Goal: Transaction & Acquisition: Purchase product/service

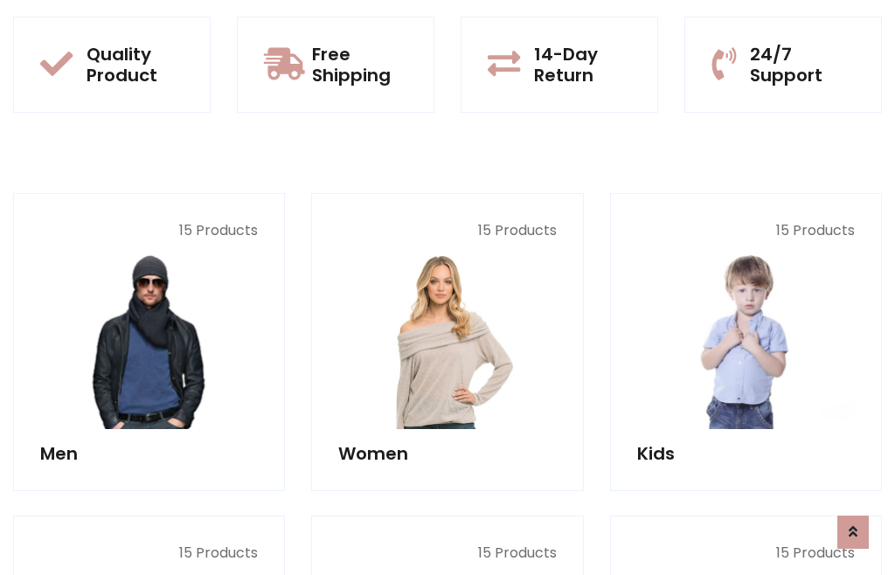
scroll to position [1424, 0]
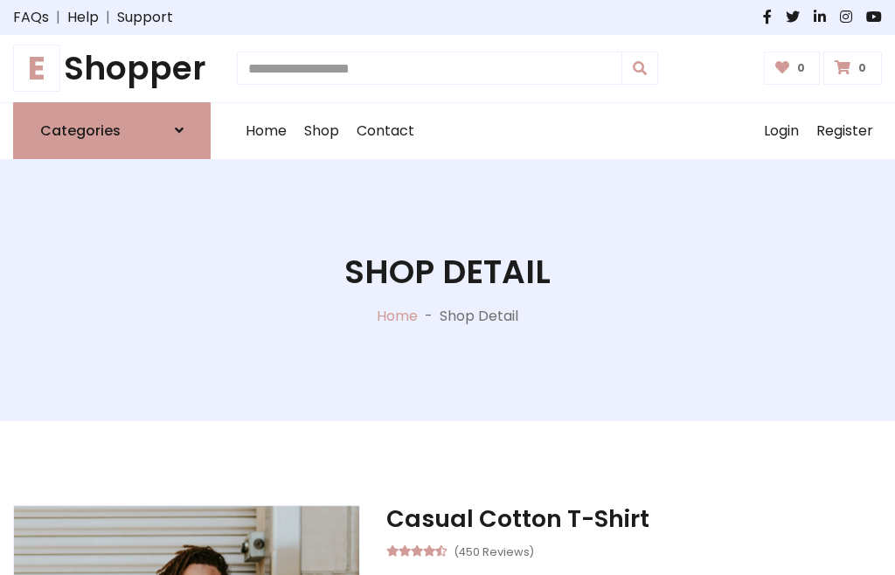
click at [112, 68] on h1 "E Shopper" at bounding box center [112, 68] width 198 height 39
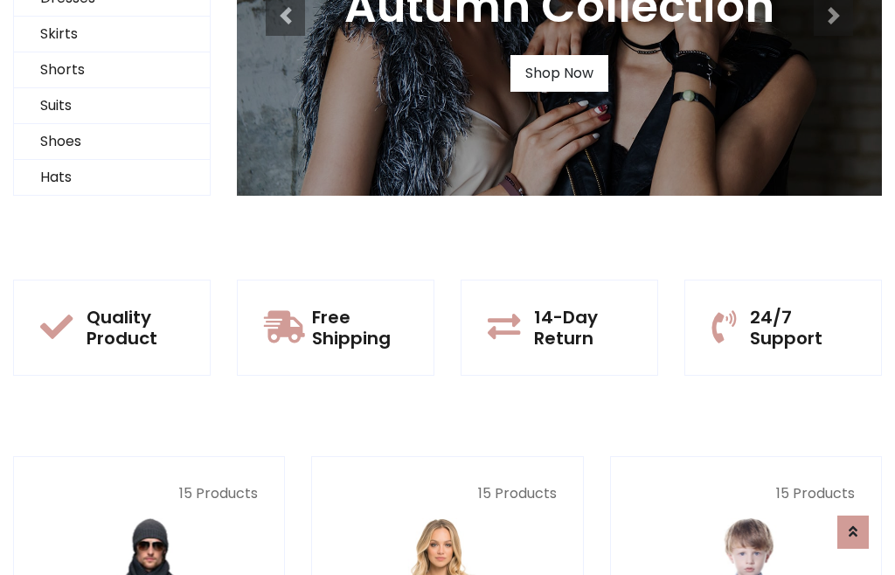
scroll to position [169, 0]
